Goal: Task Accomplishment & Management: Use online tool/utility

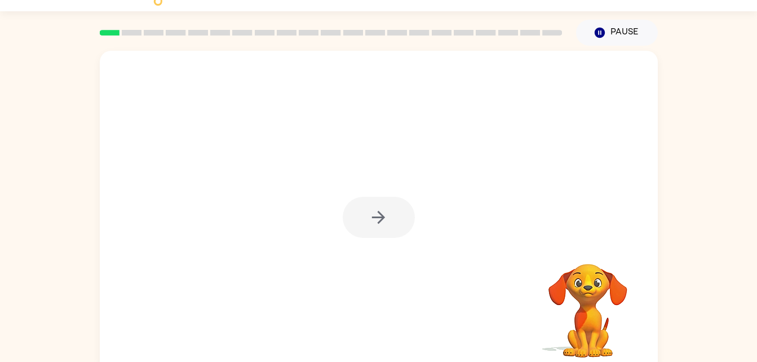
scroll to position [34, 0]
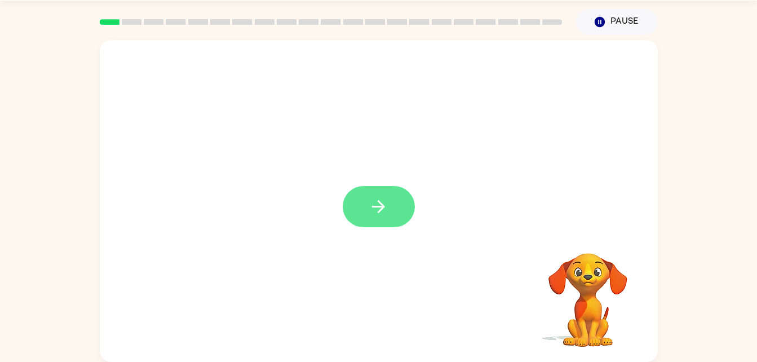
click at [375, 201] on icon "button" at bounding box center [379, 207] width 20 height 20
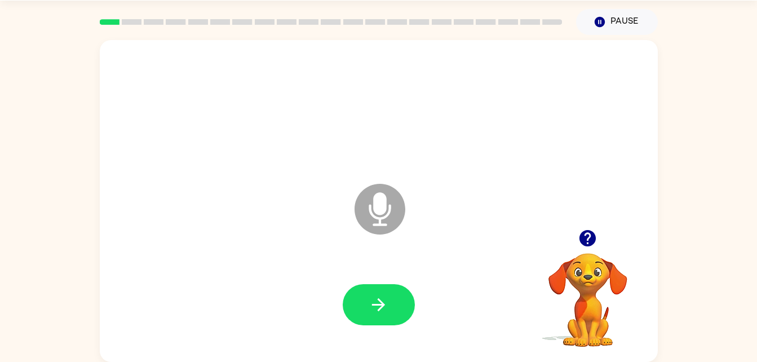
click at [358, 221] on icon at bounding box center [380, 209] width 51 height 51
click at [384, 189] on icon at bounding box center [380, 209] width 51 height 51
click at [370, 203] on icon at bounding box center [380, 209] width 51 height 51
click at [362, 211] on icon at bounding box center [380, 209] width 51 height 51
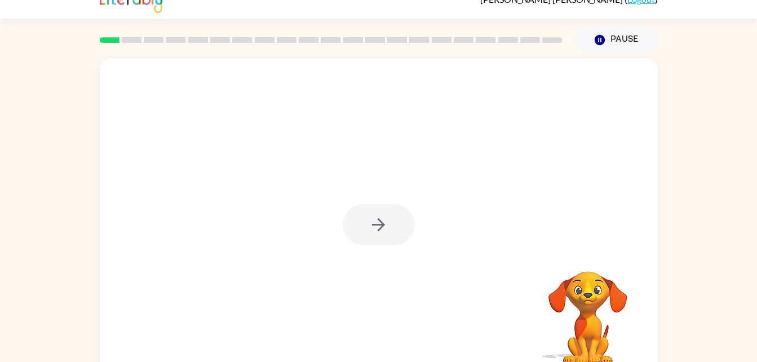
scroll to position [16, 0]
click at [364, 225] on div at bounding box center [379, 225] width 72 height 41
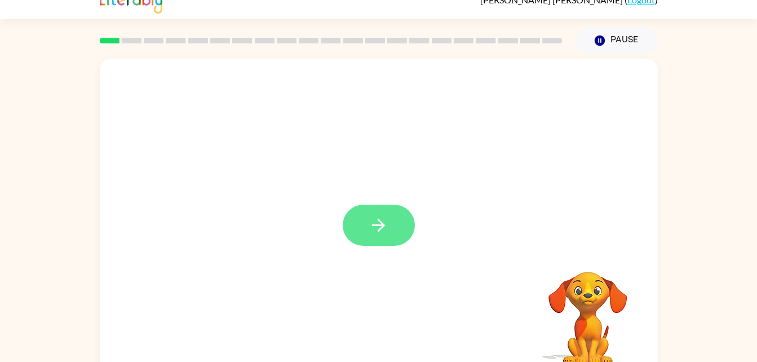
click at [388, 207] on button "button" at bounding box center [379, 225] width 72 height 41
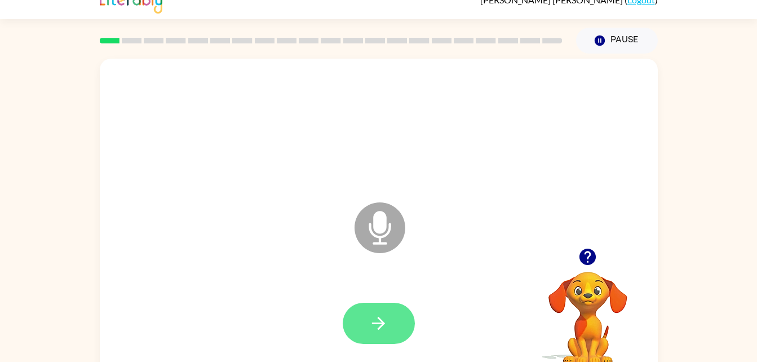
click at [382, 307] on button "button" at bounding box center [379, 323] width 72 height 41
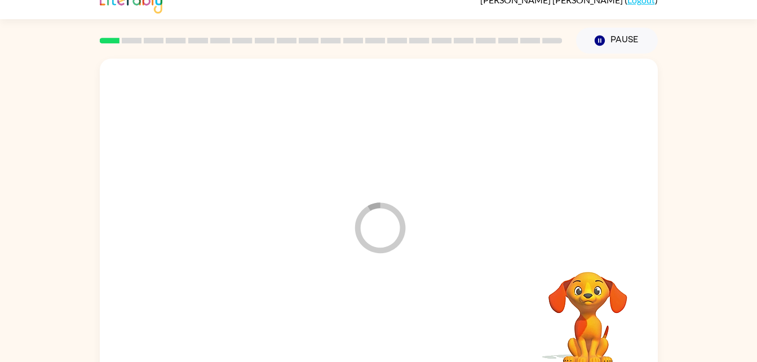
click at [378, 338] on div at bounding box center [378, 323] width 535 height 92
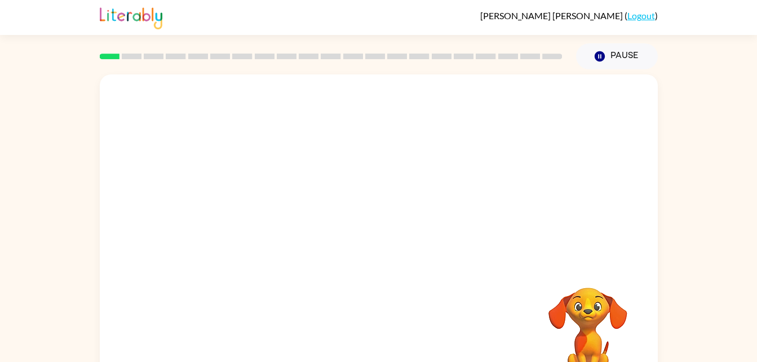
scroll to position [34, 0]
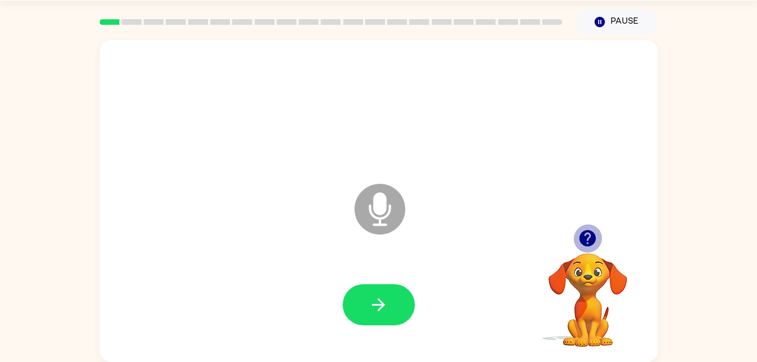
click at [585, 242] on icon "button" at bounding box center [587, 238] width 16 height 16
click at [611, 99] on div at bounding box center [378, 109] width 535 height 92
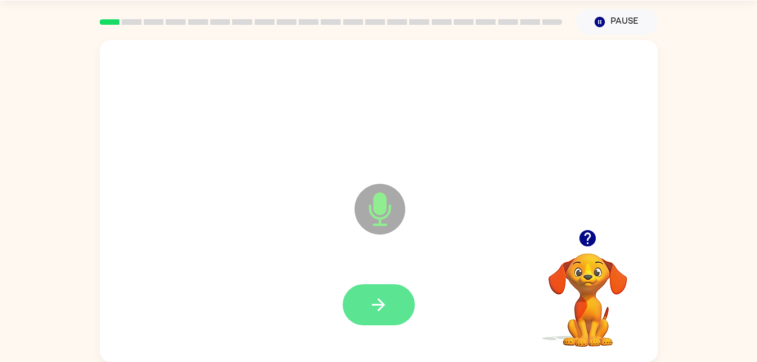
click at [373, 308] on icon "button" at bounding box center [379, 305] width 20 height 20
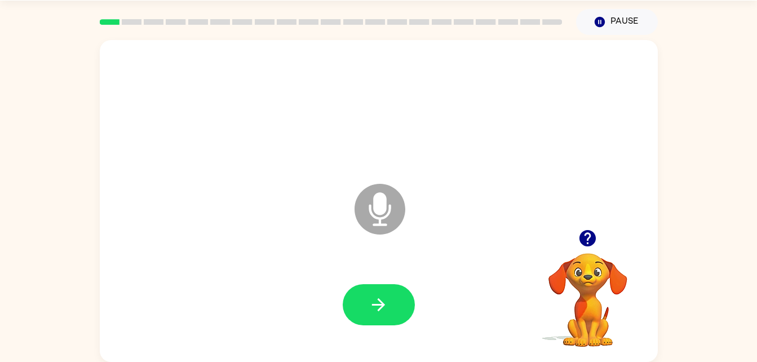
click at [376, 201] on icon "Microphone The Microphone is here when it is your turn to talk" at bounding box center [436, 223] width 169 height 85
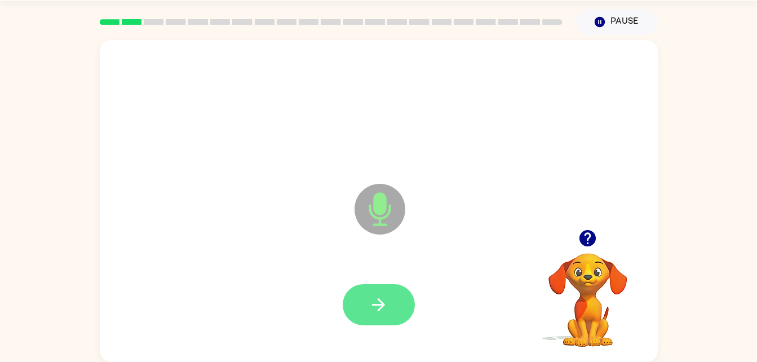
click at [372, 317] on button "button" at bounding box center [379, 304] width 72 height 41
click at [378, 297] on icon "button" at bounding box center [379, 305] width 20 height 20
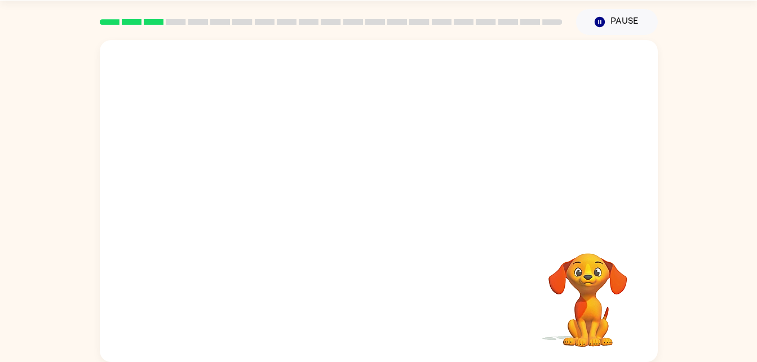
click at [611, 99] on div at bounding box center [378, 109] width 535 height 92
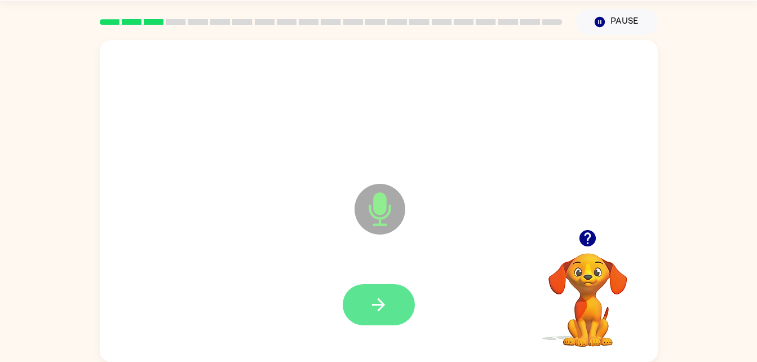
click at [382, 318] on button "button" at bounding box center [379, 304] width 72 height 41
click at [377, 304] on icon "button" at bounding box center [378, 304] width 13 height 13
click at [375, 305] on icon "button" at bounding box center [379, 305] width 20 height 20
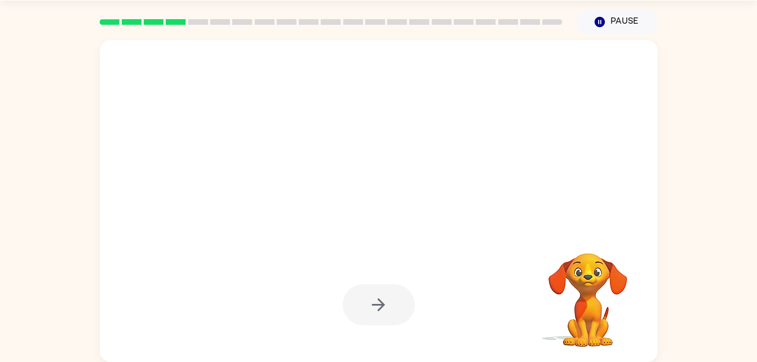
click at [604, 95] on div at bounding box center [378, 109] width 535 height 92
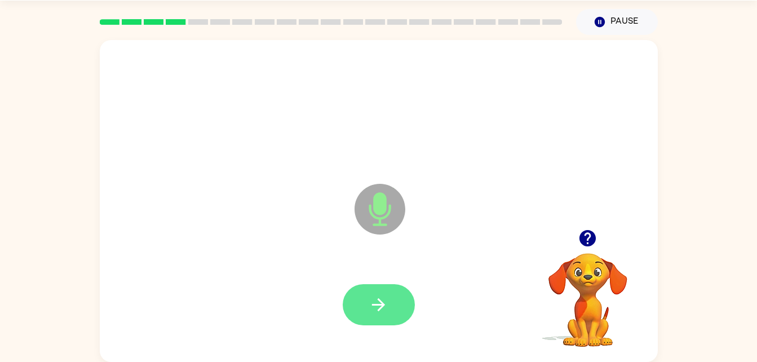
click at [405, 302] on button "button" at bounding box center [379, 304] width 72 height 41
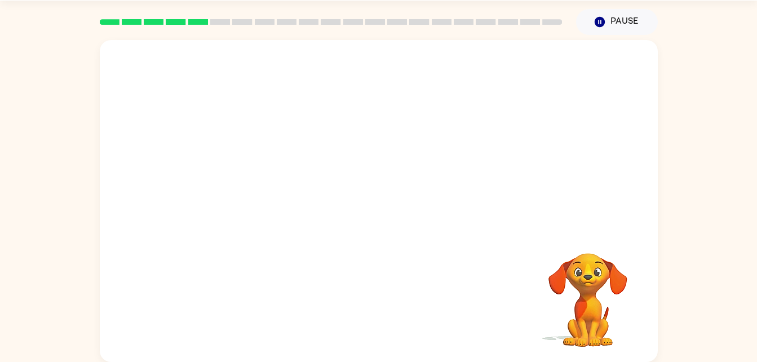
click at [391, 346] on div "Your browser must support playing .mp4 files to use Literably. Please try using…" at bounding box center [379, 201] width 558 height 322
click at [654, 219] on div at bounding box center [379, 201] width 558 height 322
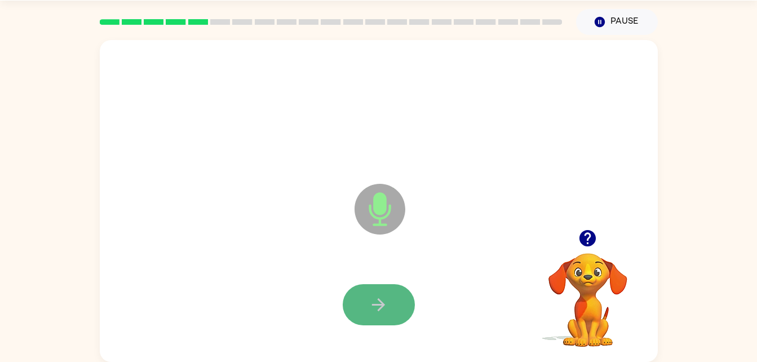
click at [406, 299] on button "button" at bounding box center [379, 304] width 72 height 41
click at [367, 274] on div at bounding box center [378, 305] width 535 height 92
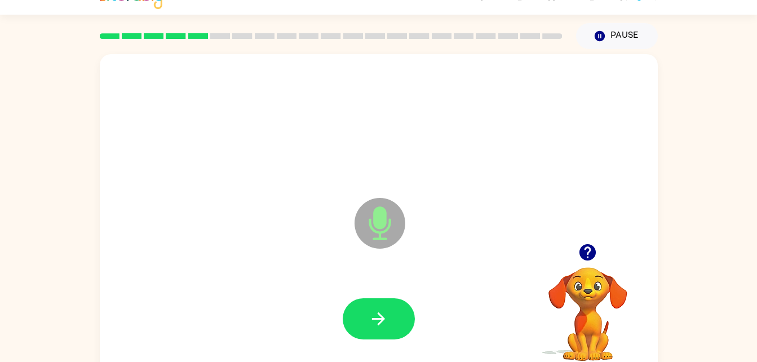
scroll to position [11, 0]
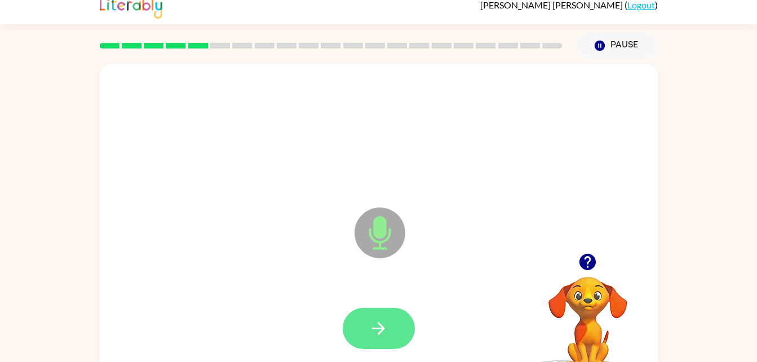
click at [385, 339] on button "button" at bounding box center [379, 328] width 72 height 41
click at [587, 265] on icon "button" at bounding box center [587, 262] width 16 height 16
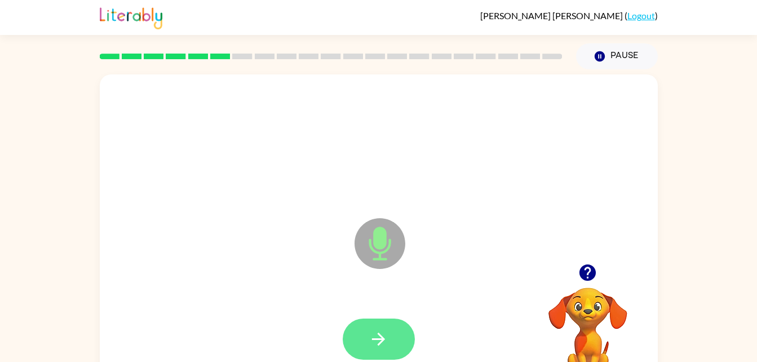
click at [376, 357] on button "button" at bounding box center [379, 338] width 72 height 41
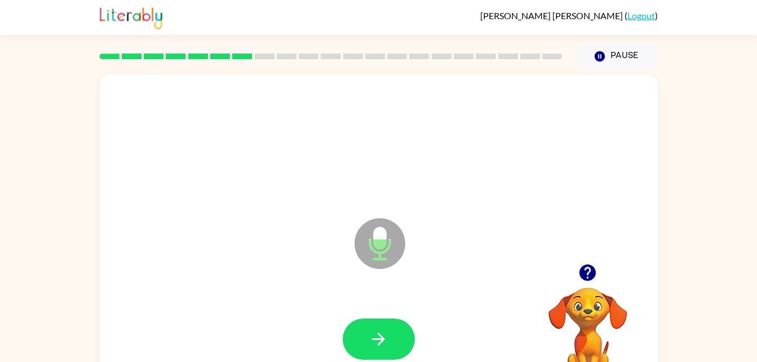
click at [591, 278] on icon "button" at bounding box center [587, 272] width 16 height 16
click at [389, 338] on button "button" at bounding box center [379, 338] width 72 height 41
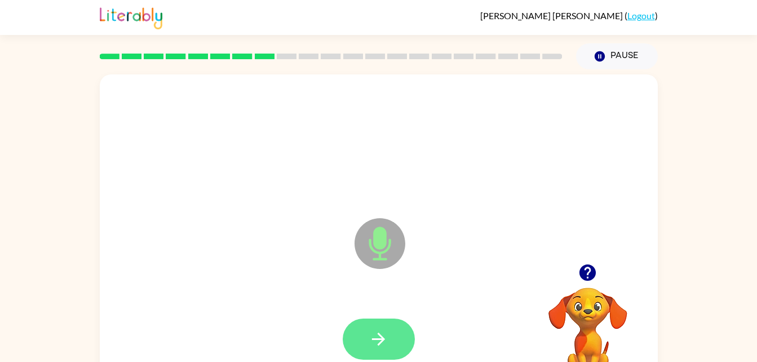
click at [393, 342] on button "button" at bounding box center [379, 338] width 72 height 41
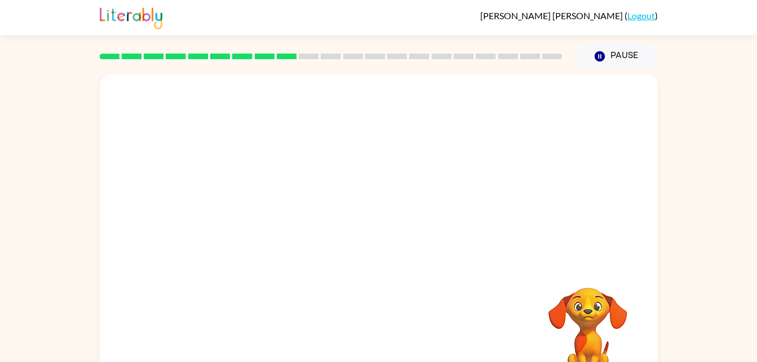
click at [484, 337] on div "Your browser must support playing .mp4 files to use Literably. Please try using…" at bounding box center [379, 235] width 558 height 322
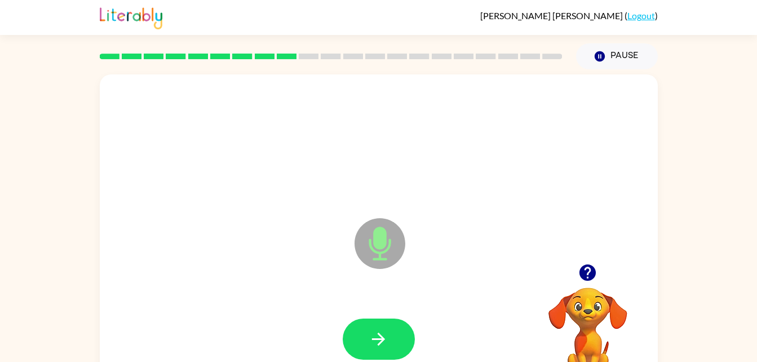
click at [588, 283] on button "button" at bounding box center [587, 272] width 29 height 29
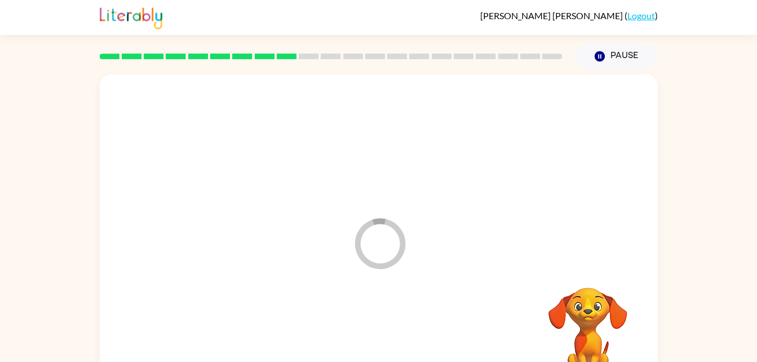
click at [402, 343] on div at bounding box center [378, 339] width 535 height 92
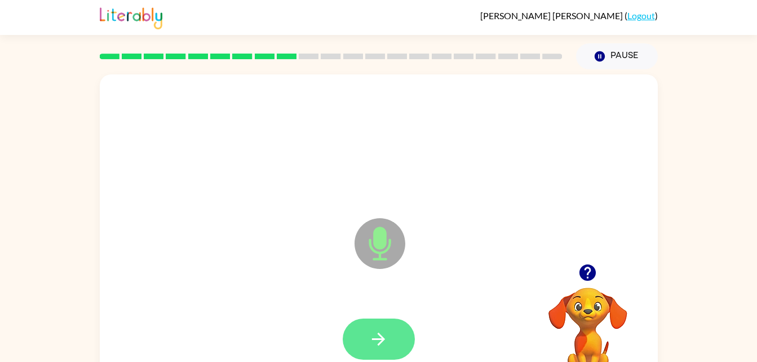
click at [387, 329] on icon "button" at bounding box center [379, 339] width 20 height 20
click at [374, 340] on icon "button" at bounding box center [379, 339] width 20 height 20
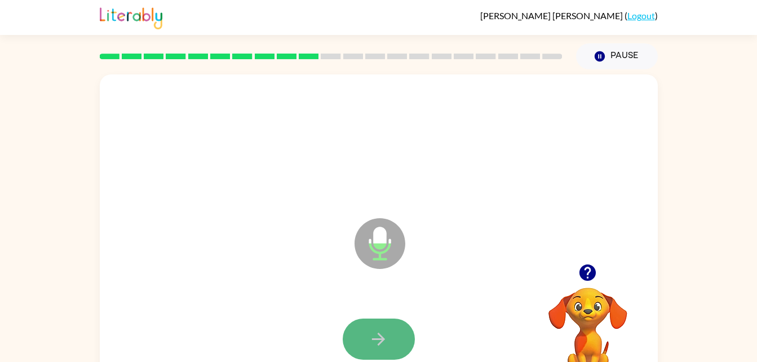
click at [366, 337] on button "button" at bounding box center [379, 338] width 72 height 41
click at [593, 278] on icon "button" at bounding box center [588, 273] width 20 height 20
click at [373, 338] on icon "button" at bounding box center [378, 339] width 13 height 13
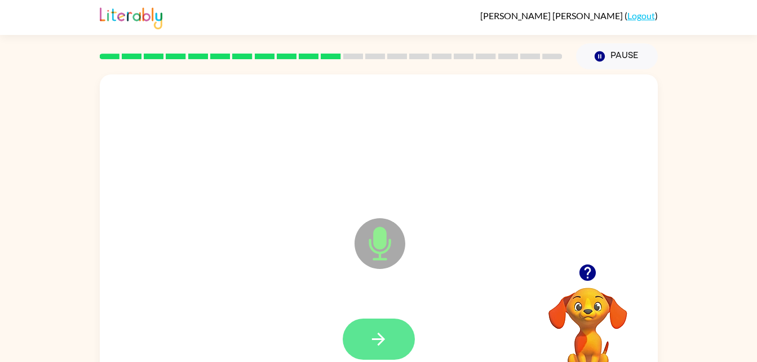
click at [400, 335] on button "button" at bounding box center [379, 338] width 72 height 41
click at [389, 334] on button "button" at bounding box center [379, 338] width 72 height 41
click at [375, 325] on button "button" at bounding box center [379, 338] width 72 height 41
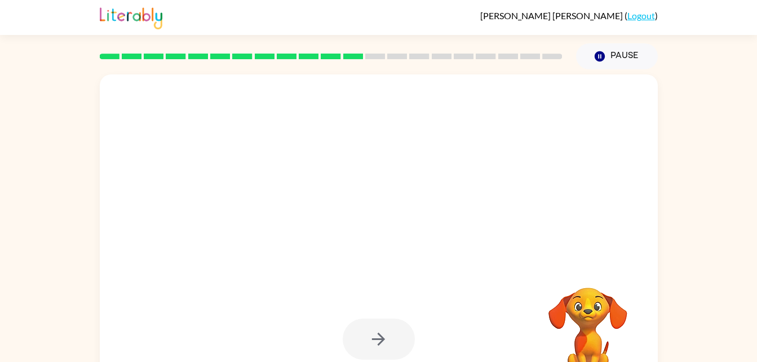
click at [375, 325] on div at bounding box center [379, 338] width 72 height 41
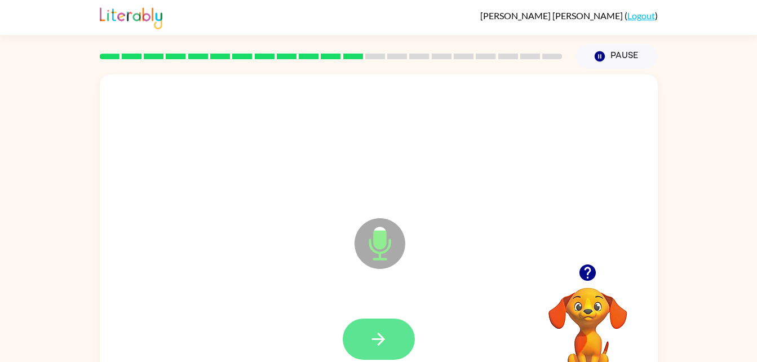
click at [376, 325] on button "button" at bounding box center [379, 338] width 72 height 41
drag, startPoint x: 387, startPoint y: 319, endPoint x: 367, endPoint y: 342, distance: 30.0
click at [367, 342] on button "button" at bounding box center [379, 338] width 72 height 41
click at [355, 338] on button "button" at bounding box center [379, 338] width 72 height 41
click at [382, 340] on icon "button" at bounding box center [378, 339] width 13 height 13
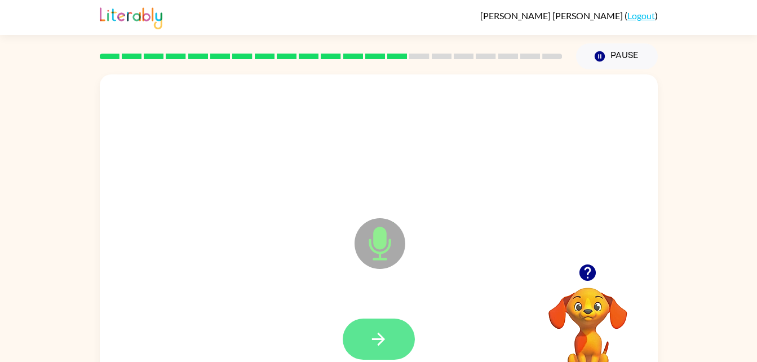
click at [367, 339] on button "button" at bounding box center [379, 338] width 72 height 41
click at [590, 269] on icon "button" at bounding box center [588, 273] width 20 height 20
click at [584, 268] on icon "button" at bounding box center [587, 272] width 16 height 16
click at [587, 274] on icon "button" at bounding box center [588, 273] width 20 height 20
click at [378, 339] on icon "button" at bounding box center [378, 339] width 13 height 13
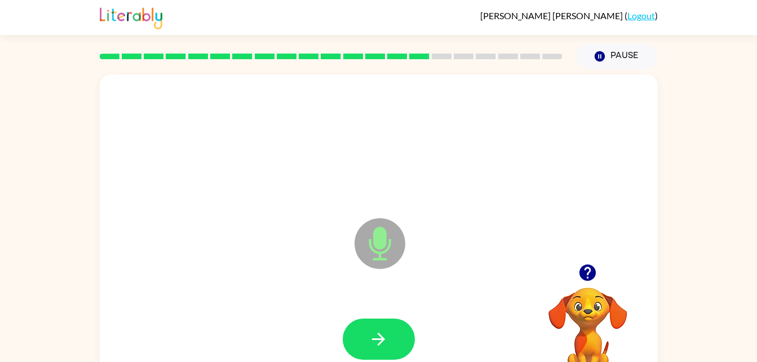
click at [414, 331] on div at bounding box center [379, 338] width 72 height 41
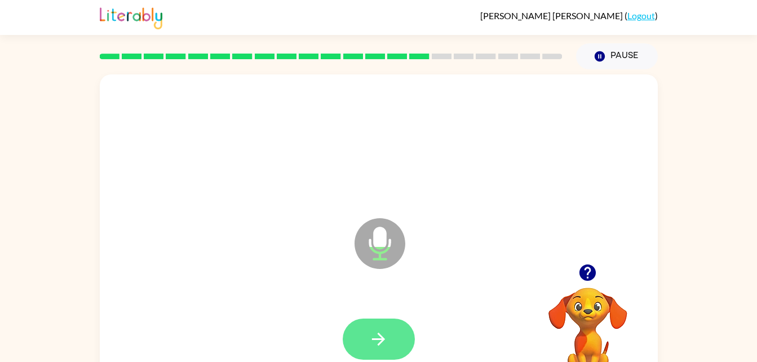
click at [393, 339] on button "button" at bounding box center [379, 338] width 72 height 41
click at [386, 331] on icon "button" at bounding box center [379, 339] width 20 height 20
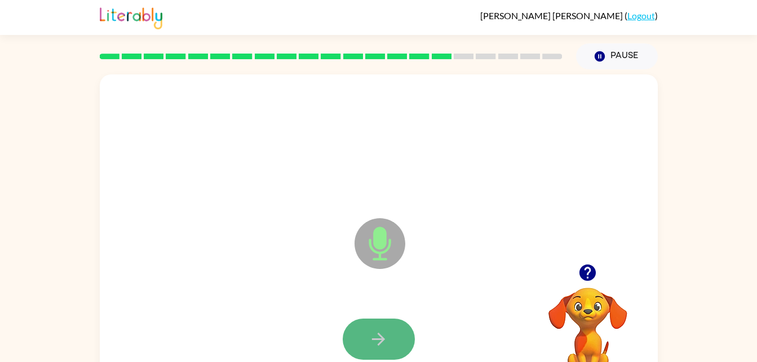
click at [379, 334] on icon "button" at bounding box center [378, 339] width 13 height 13
drag, startPoint x: 379, startPoint y: 334, endPoint x: 356, endPoint y: 340, distance: 23.9
click at [356, 340] on button "button" at bounding box center [379, 338] width 72 height 41
click at [361, 345] on button "button" at bounding box center [379, 338] width 72 height 41
click at [385, 320] on button "button" at bounding box center [379, 338] width 72 height 41
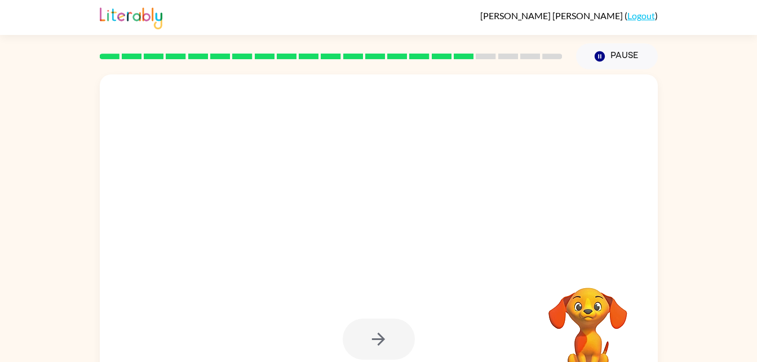
click at [325, 266] on div at bounding box center [379, 235] width 558 height 322
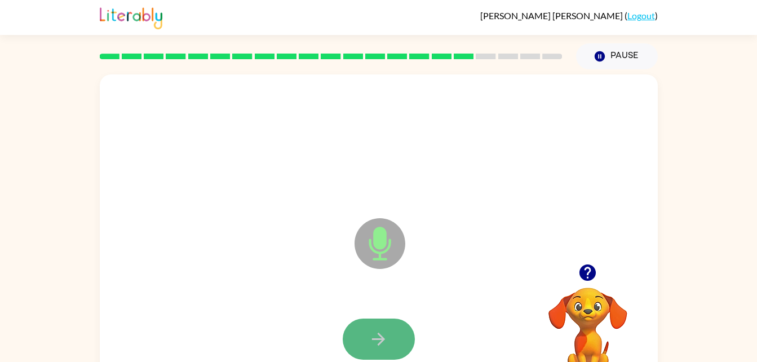
click at [389, 347] on button "button" at bounding box center [379, 338] width 72 height 41
click at [389, 335] on button "button" at bounding box center [379, 338] width 72 height 41
click at [397, 320] on button "button" at bounding box center [379, 338] width 72 height 41
click at [387, 324] on button "button" at bounding box center [379, 338] width 72 height 41
click at [388, 341] on button "button" at bounding box center [379, 338] width 72 height 41
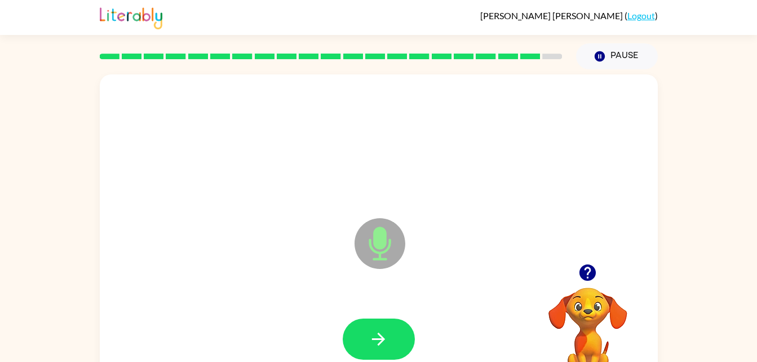
click at [388, 341] on button "button" at bounding box center [379, 338] width 72 height 41
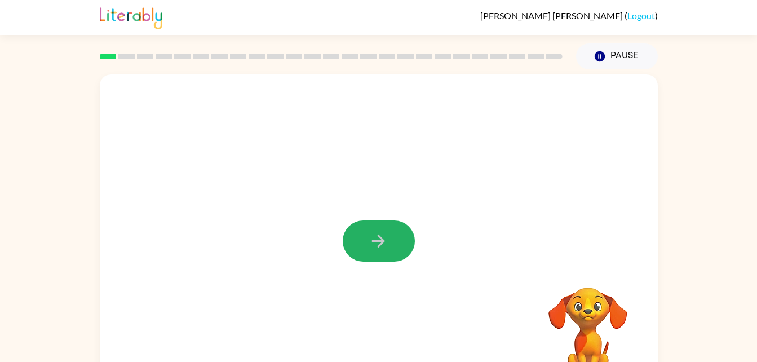
click at [397, 244] on button "button" at bounding box center [379, 240] width 72 height 41
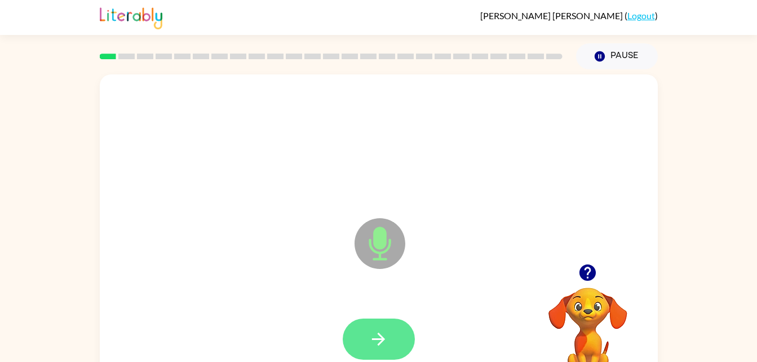
click at [407, 329] on button "button" at bounding box center [379, 338] width 72 height 41
click at [380, 329] on icon "button" at bounding box center [379, 339] width 20 height 20
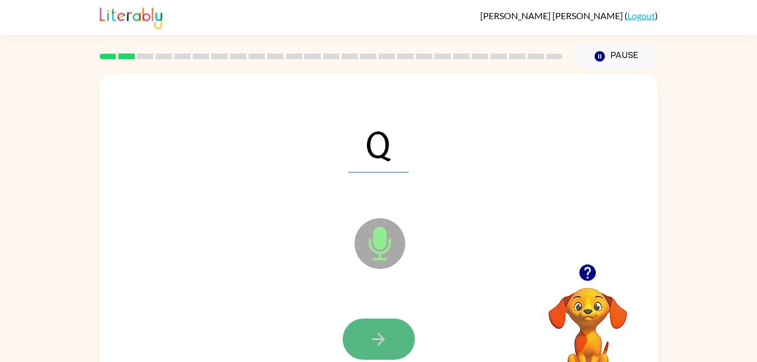
click at [374, 350] on button "button" at bounding box center [379, 338] width 72 height 41
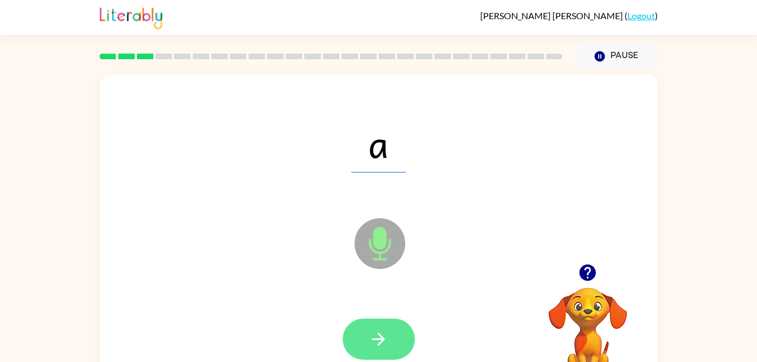
click at [369, 350] on button "button" at bounding box center [379, 338] width 72 height 41
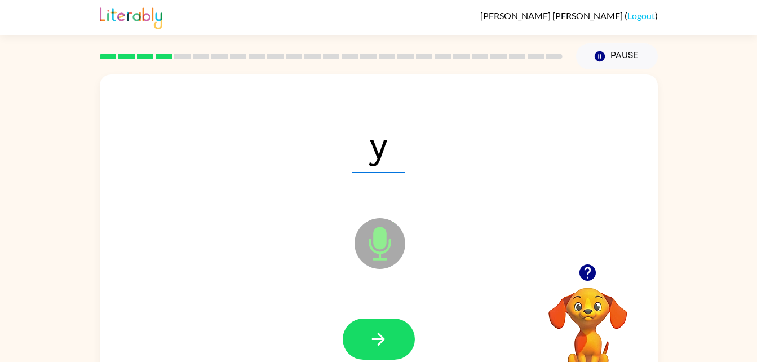
drag, startPoint x: 369, startPoint y: 350, endPoint x: 362, endPoint y: 355, distance: 8.1
click at [362, 355] on button "button" at bounding box center [379, 338] width 72 height 41
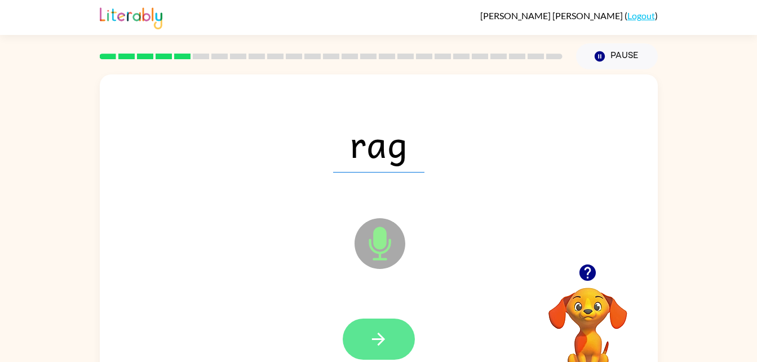
click at [387, 353] on button "button" at bounding box center [379, 338] width 72 height 41
click at [411, 334] on button "button" at bounding box center [379, 338] width 72 height 41
click at [379, 338] on icon "button" at bounding box center [378, 339] width 13 height 13
click at [394, 336] on button "button" at bounding box center [379, 338] width 72 height 41
click at [402, 341] on button "button" at bounding box center [379, 338] width 72 height 41
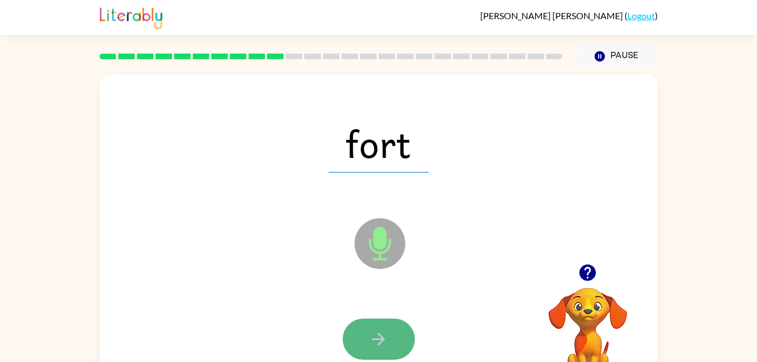
click at [374, 336] on icon "button" at bounding box center [379, 339] width 20 height 20
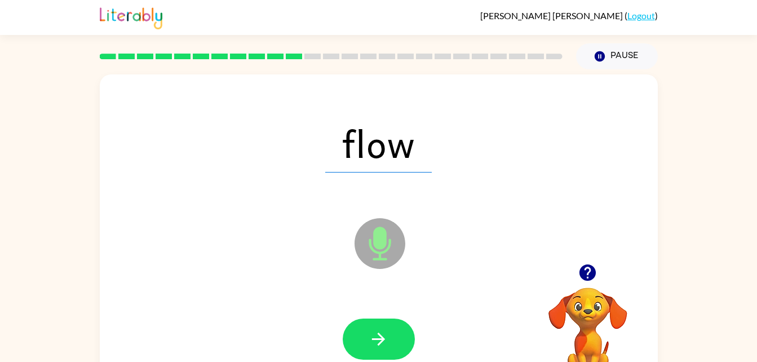
click at [374, 336] on icon "button" at bounding box center [379, 339] width 20 height 20
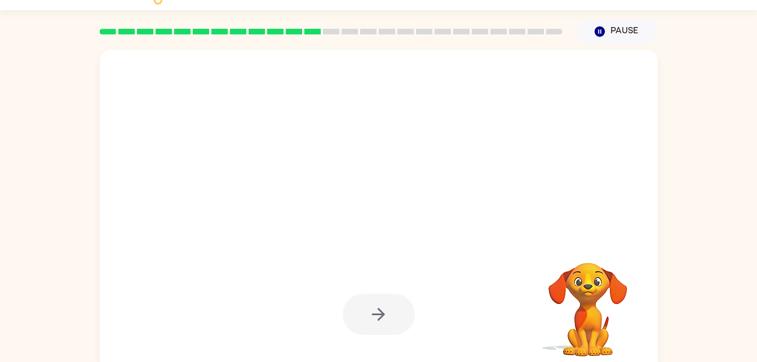
scroll to position [34, 0]
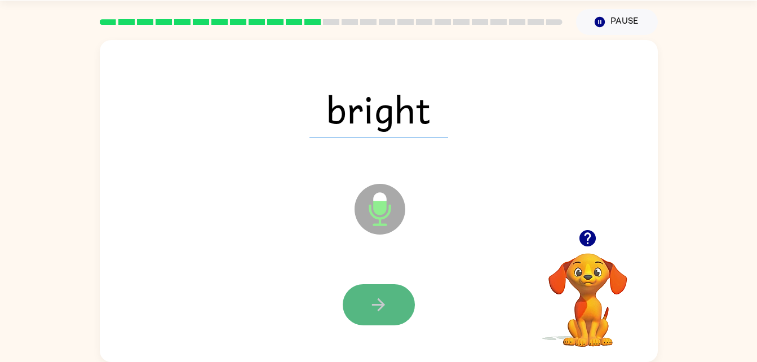
click at [380, 295] on icon "button" at bounding box center [379, 305] width 20 height 20
click at [380, 299] on icon "button" at bounding box center [379, 305] width 20 height 20
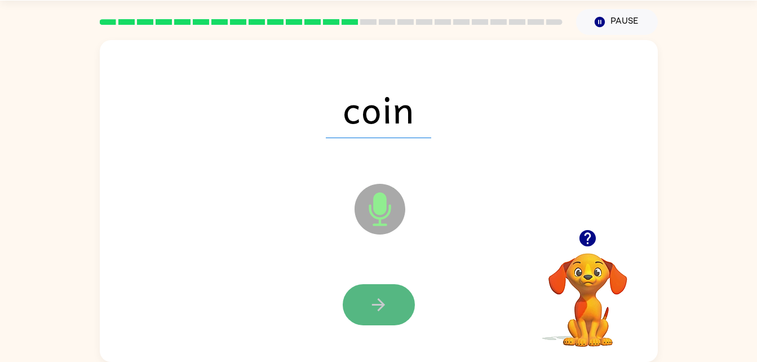
click at [396, 310] on button "button" at bounding box center [379, 304] width 72 height 41
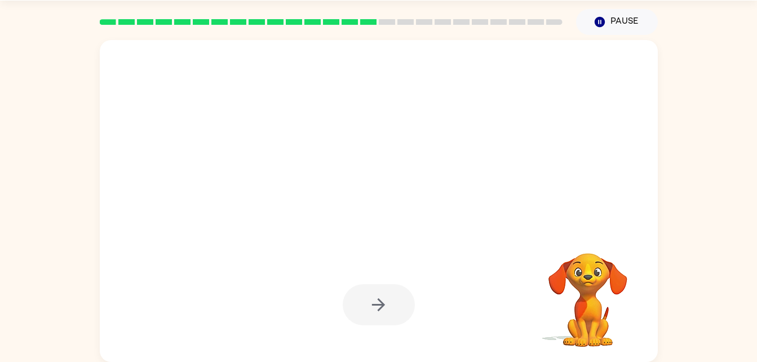
click at [396, 310] on div at bounding box center [379, 304] width 72 height 41
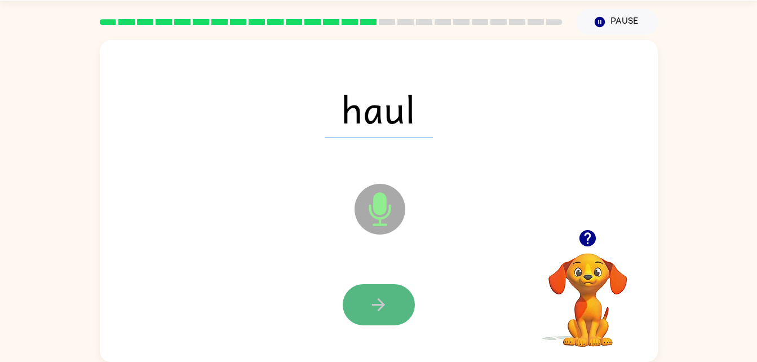
click at [387, 304] on icon "button" at bounding box center [379, 305] width 20 height 20
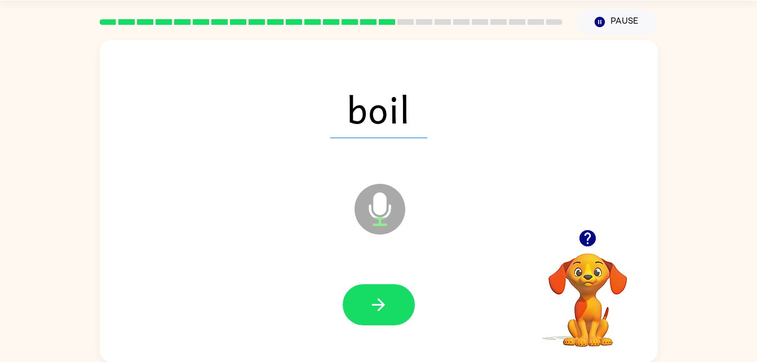
drag, startPoint x: 387, startPoint y: 304, endPoint x: 370, endPoint y: 309, distance: 17.3
click at [370, 309] on icon "button" at bounding box center [379, 305] width 20 height 20
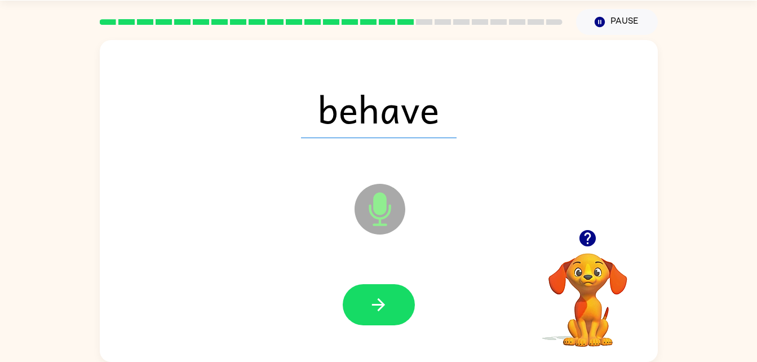
click at [370, 309] on icon "button" at bounding box center [379, 305] width 20 height 20
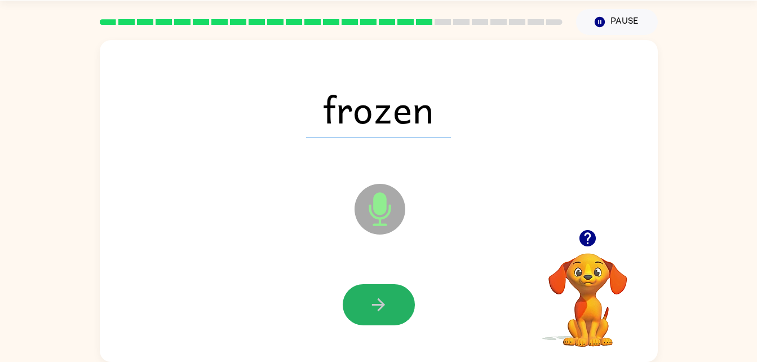
click at [370, 309] on icon "button" at bounding box center [379, 305] width 20 height 20
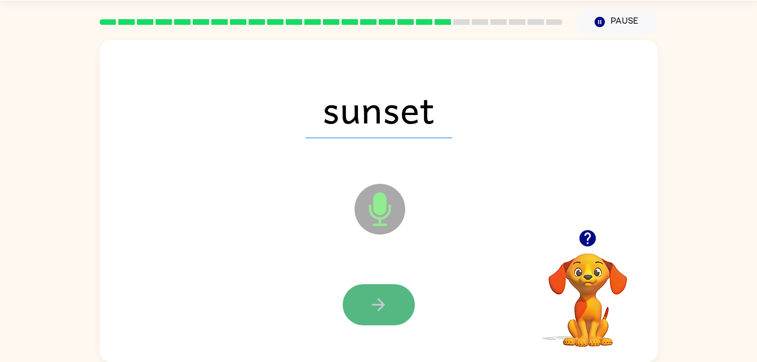
click at [349, 313] on button "button" at bounding box center [379, 304] width 72 height 41
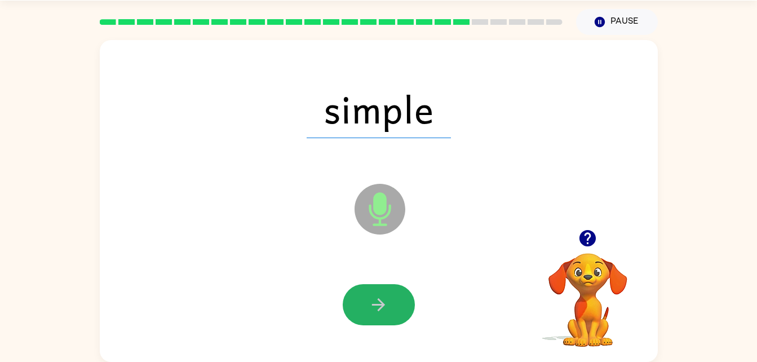
click at [349, 313] on button "button" at bounding box center [379, 304] width 72 height 41
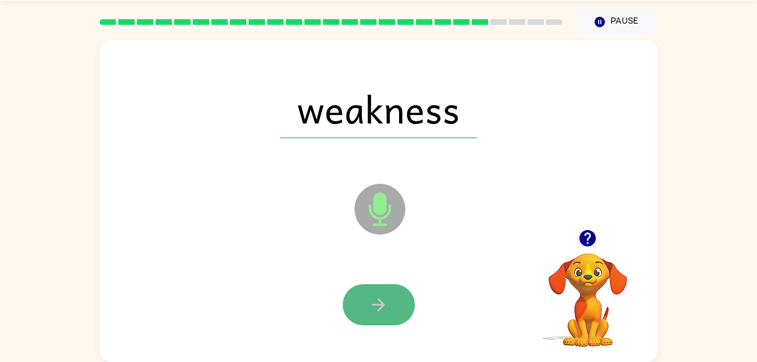
click at [400, 291] on button "button" at bounding box center [379, 304] width 72 height 41
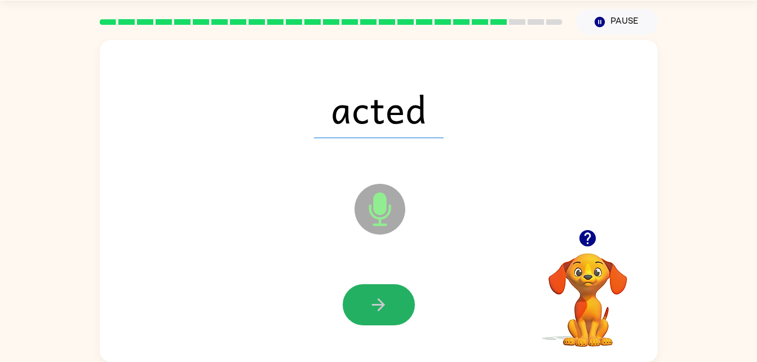
click at [380, 295] on icon "button" at bounding box center [379, 305] width 20 height 20
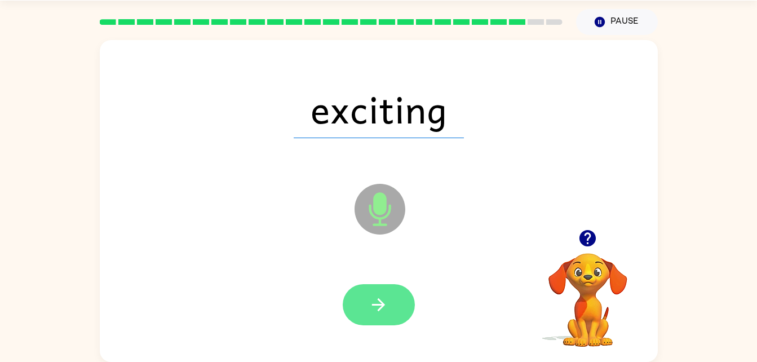
click at [397, 312] on button "button" at bounding box center [379, 304] width 72 height 41
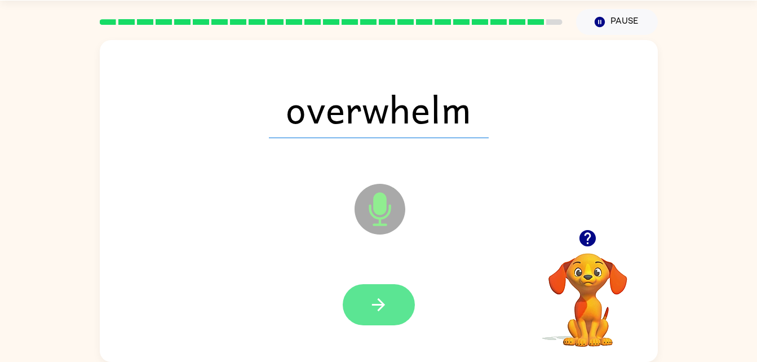
click at [388, 307] on button "button" at bounding box center [379, 304] width 72 height 41
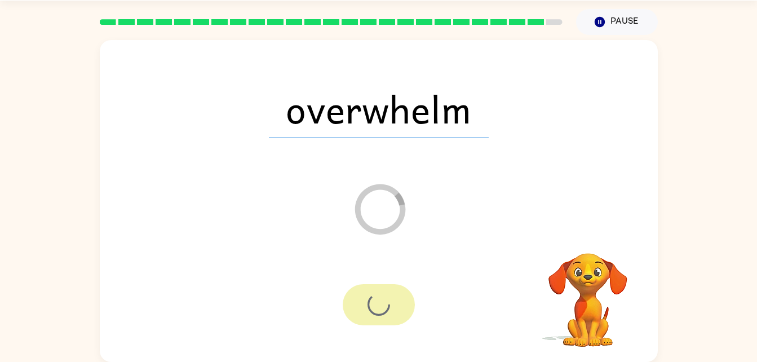
scroll to position [14, 0]
